Goal: Information Seeking & Learning: Learn about a topic

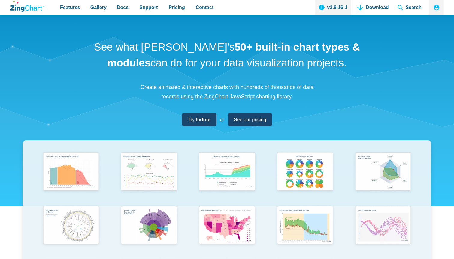
scroll to position [4, 0]
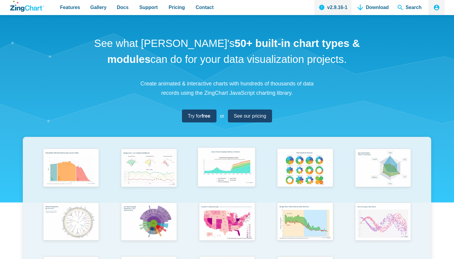
click at [227, 164] on img "App Content" at bounding box center [226, 168] width 64 height 46
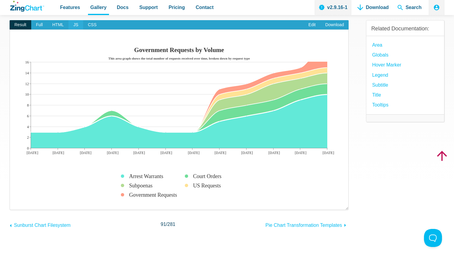
click at [74, 26] on span "JS" at bounding box center [76, 25] width 14 height 10
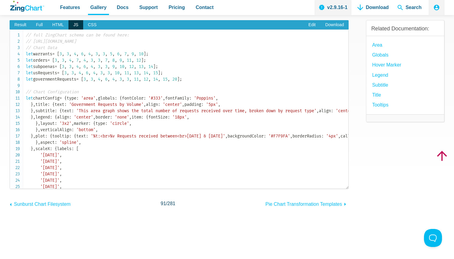
drag, startPoint x: 11, startPoint y: 116, endPoint x: 0, endPoint y: 116, distance: 10.5
click at [0, 116] on section "Government Requests Area Chart Result Full HTML JS CSS Edit Download ​ Powered …" at bounding box center [227, 124] width 454 height 309
